Goal: Information Seeking & Learning: Learn about a topic

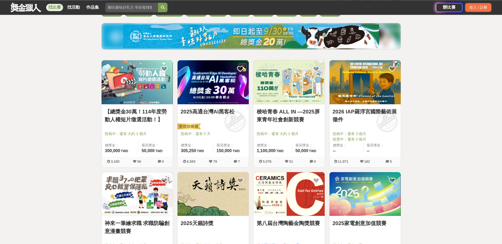
scroll to position [35, 0]
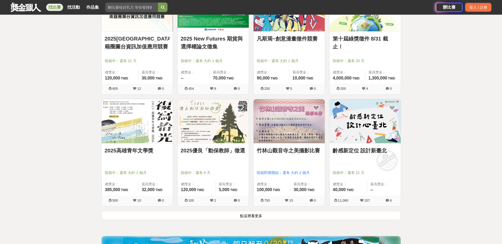
scroll to position [576, 0]
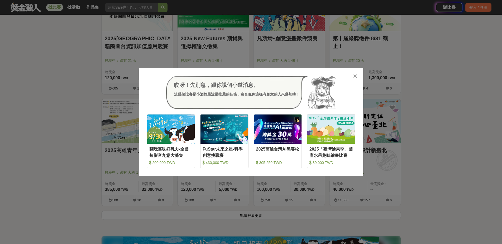
click at [356, 74] on icon at bounding box center [355, 76] width 4 height 5
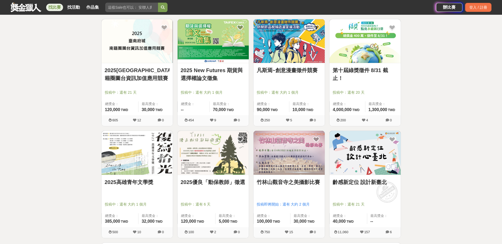
scroll to position [377, 0]
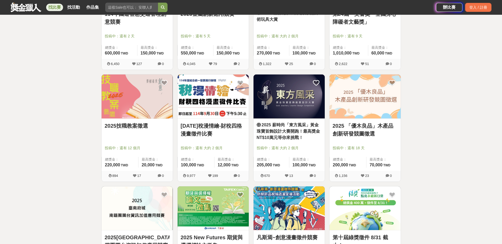
click at [5, 35] on div "全部 設計 影像 寫作 商業 音樂 運動 其他 國際 所有分類 進階篩選 28 個比賽 綜合 熱門 獎金 截止 最新 繪畫比賽 平面設計比賽 產品設計比賽 綜…" at bounding box center [251, 67] width 502 height 837
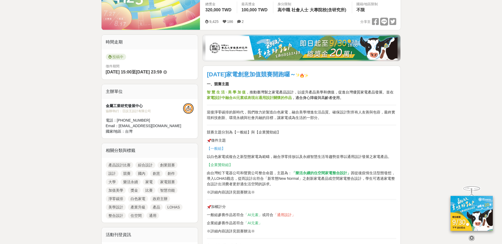
scroll to position [114, 0]
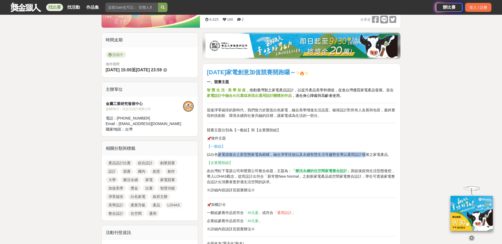
drag, startPoint x: 218, startPoint y: 153, endPoint x: 367, endPoint y: 159, distance: 149.1
click at [342, 155] on p "以白色家電或複合之新型態家電為範疇，融合淨零排放以及永續智慧生活等趨勢並導以通用設計發展之家電產品。" at bounding box center [301, 155] width 189 height 6
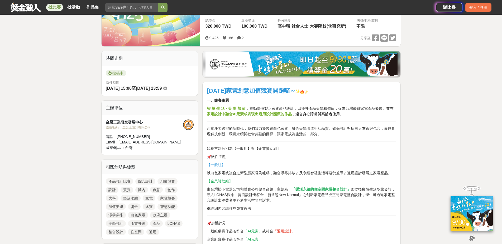
scroll to position [57, 0]
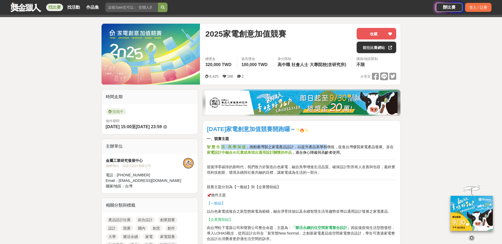
drag, startPoint x: 221, startPoint y: 146, endPoint x: 325, endPoint y: 148, distance: 103.4
click at [325, 148] on p "智 慧 生 活 · 美 學 加 值 ，推動臺灣製之家電產品設計，以提升產品美學和價值，促進台灣優質家電產品發展。並在 家電設計中融合AI元素或表現出通用設計關…" at bounding box center [301, 149] width 189 height 11
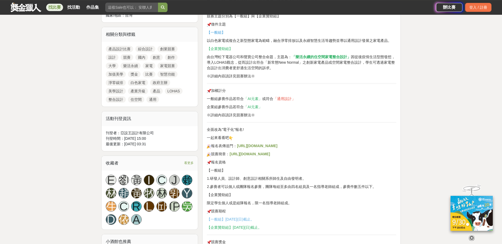
scroll to position [228, 0]
click at [247, 155] on strong "https://reurl.cc/Q501l9" at bounding box center [249, 154] width 40 height 4
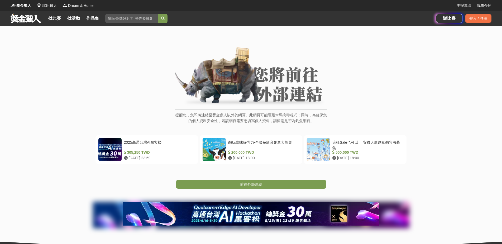
click at [18, 114] on div "提醒您，您即將連結至獎金獵人以外的網頁。此網頁可能隱藏木馬病毒程式；同時，為確保您的個人資料安全性，若該網頁需要您填寫個人資料，請留意是否為釣魚網頁。" at bounding box center [251, 88] width 481 height 82
click at [247, 184] on span "前往外部連結" at bounding box center [251, 184] width 22 height 4
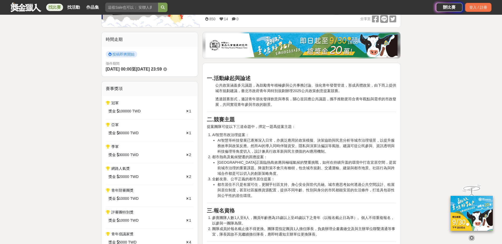
scroll to position [114, 0]
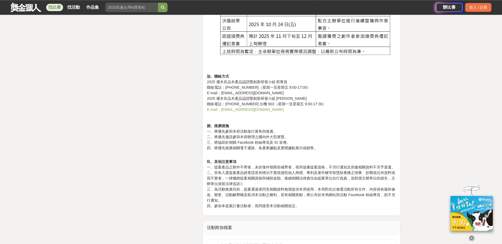
scroll to position [1082, 0]
